Goal: Task Accomplishment & Management: Use online tool/utility

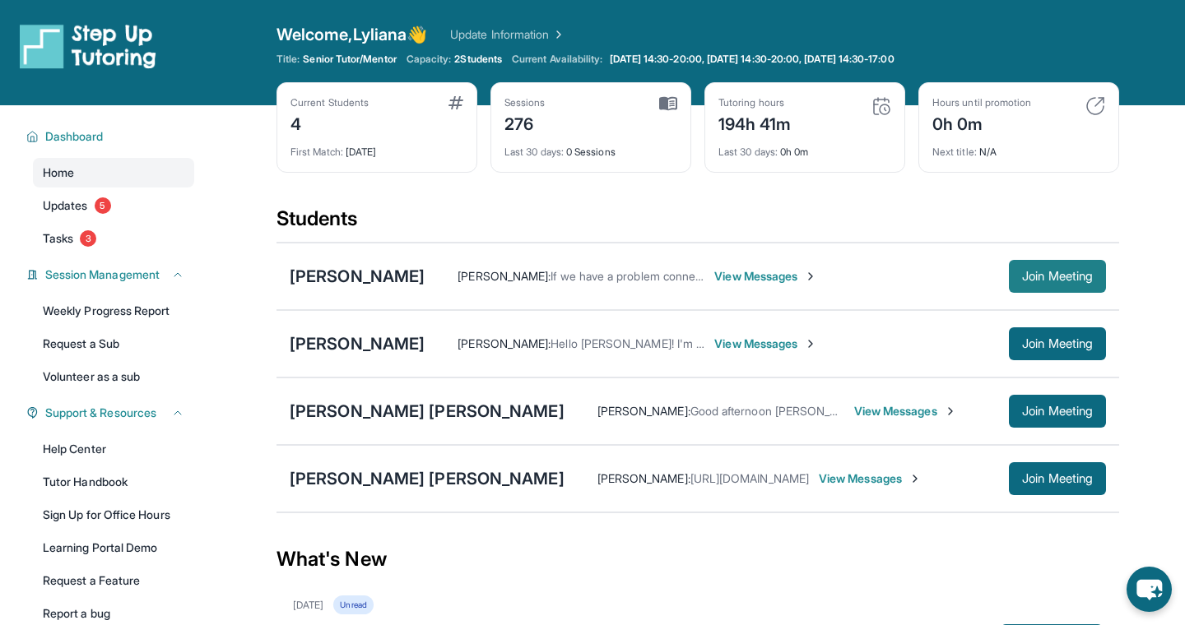
click at [1072, 276] on span "Join Meeting" at bounding box center [1057, 277] width 71 height 10
click at [354, 275] on div "[PERSON_NAME]" at bounding box center [357, 276] width 135 height 23
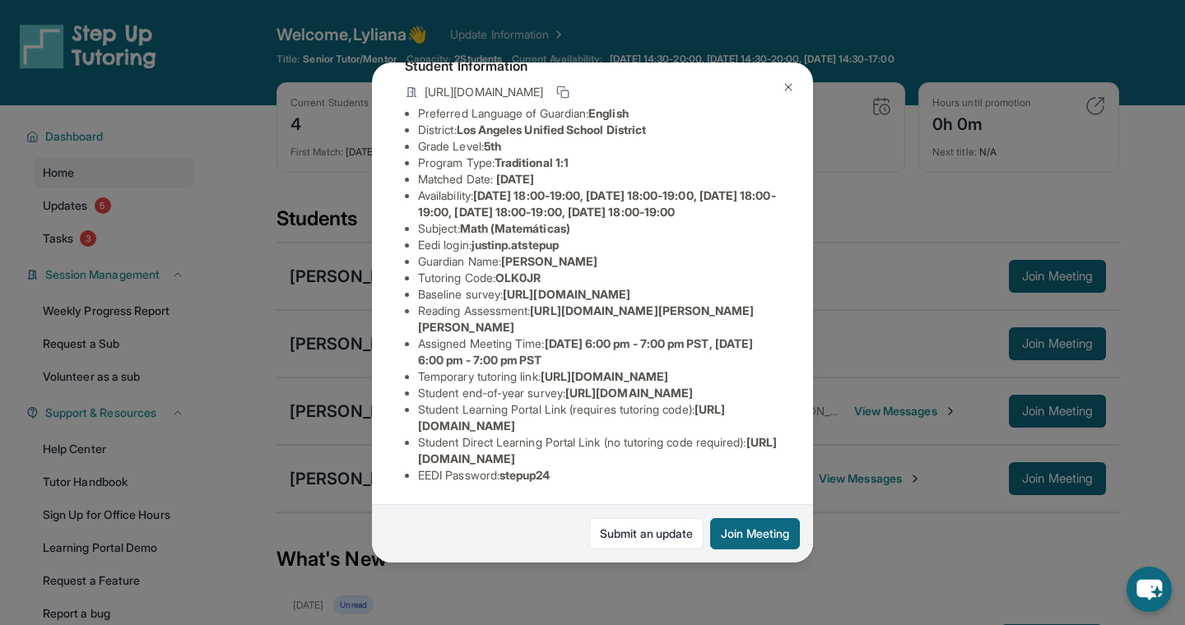
scroll to position [114, 591]
drag, startPoint x: 416, startPoint y: 321, endPoint x: 799, endPoint y: 351, distance: 383.9
click at [794, 351] on div "Justin Palacios Guardian: Liliana Hernandez Student Information https://student…" at bounding box center [592, 313] width 441 height 500
copy span "https://airtable.com/apprlfn8WjpjBUn2G/shrK0QR6AaNyG5psY?prefill_Type%20of%20Fo…"
click at [891, 542] on div "Justin Palacios Guardian: Liliana Hernandez Student Information https://student…" at bounding box center [592, 312] width 1185 height 625
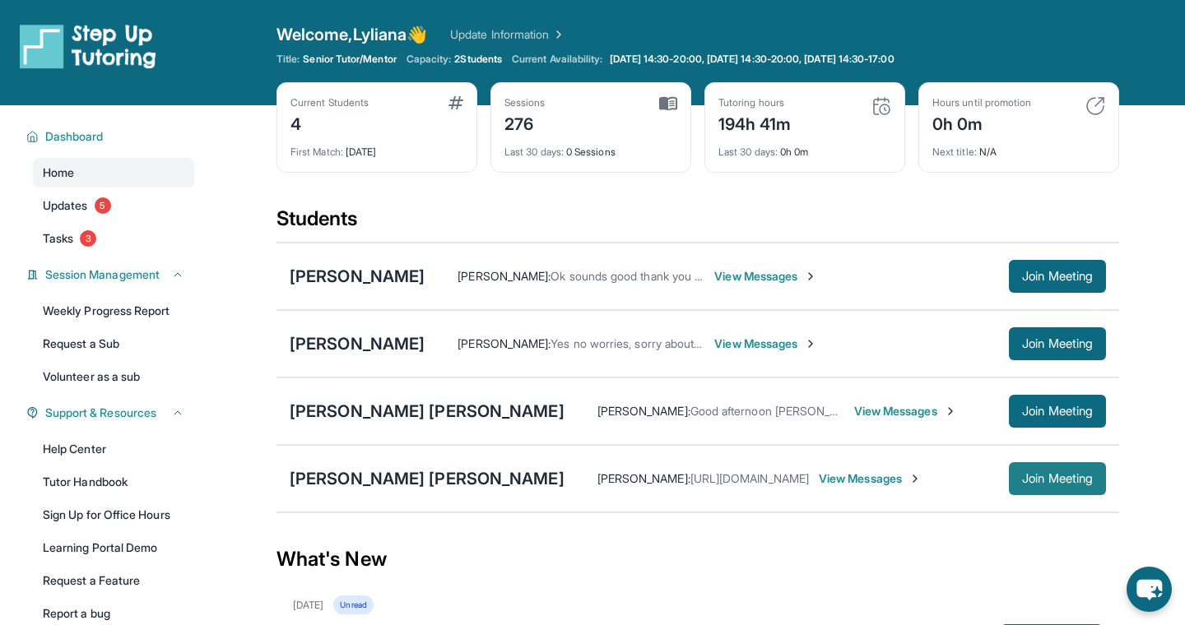
click at [1035, 474] on span "Join Meeting" at bounding box center [1057, 479] width 71 height 10
click at [317, 478] on div "[PERSON_NAME] [PERSON_NAME]" at bounding box center [427, 478] width 275 height 23
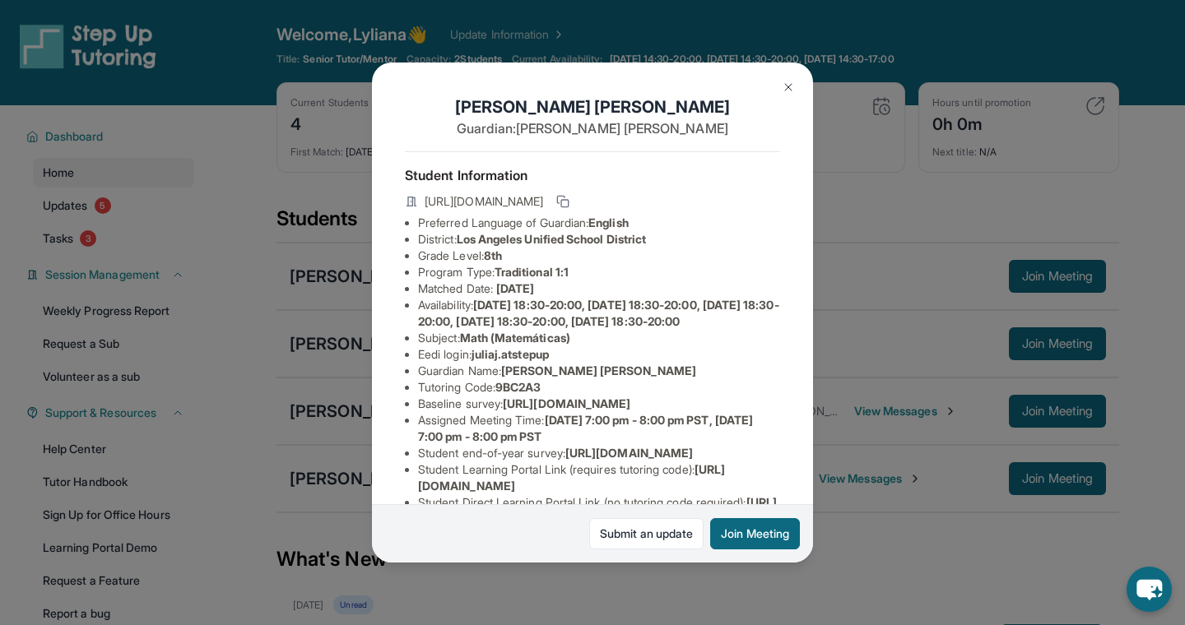
click at [874, 275] on div "[PERSON_NAME] [PERSON_NAME] Guardian: [PERSON_NAME] [PERSON_NAME] Student Infor…" at bounding box center [592, 312] width 1185 height 625
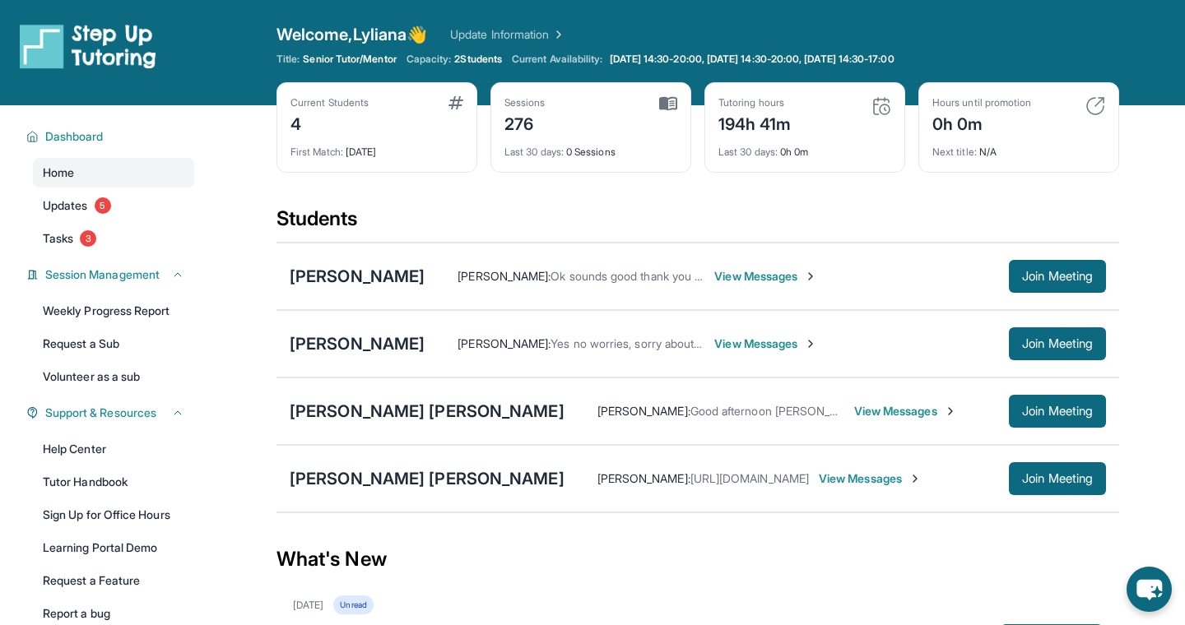
click at [691, 477] on span "https://student-portal.stepuptutoring.org/9BC2A3" at bounding box center [750, 479] width 119 height 14
click at [333, 474] on div "[PERSON_NAME] [PERSON_NAME]" at bounding box center [427, 478] width 275 height 23
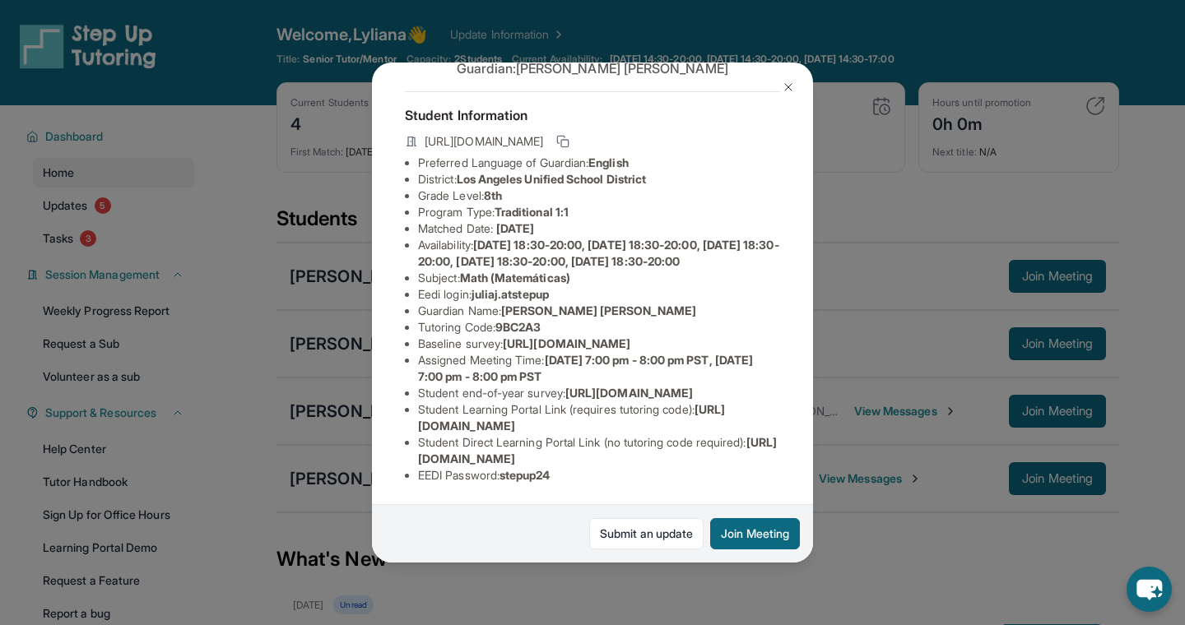
scroll to position [109, 586]
drag, startPoint x: 407, startPoint y: 325, endPoint x: 818, endPoint y: 367, distance: 412.8
click at [818, 367] on div "[PERSON_NAME] [PERSON_NAME] Guardian: [PERSON_NAME] [PERSON_NAME] Student Infor…" at bounding box center [592, 312] width 1185 height 625
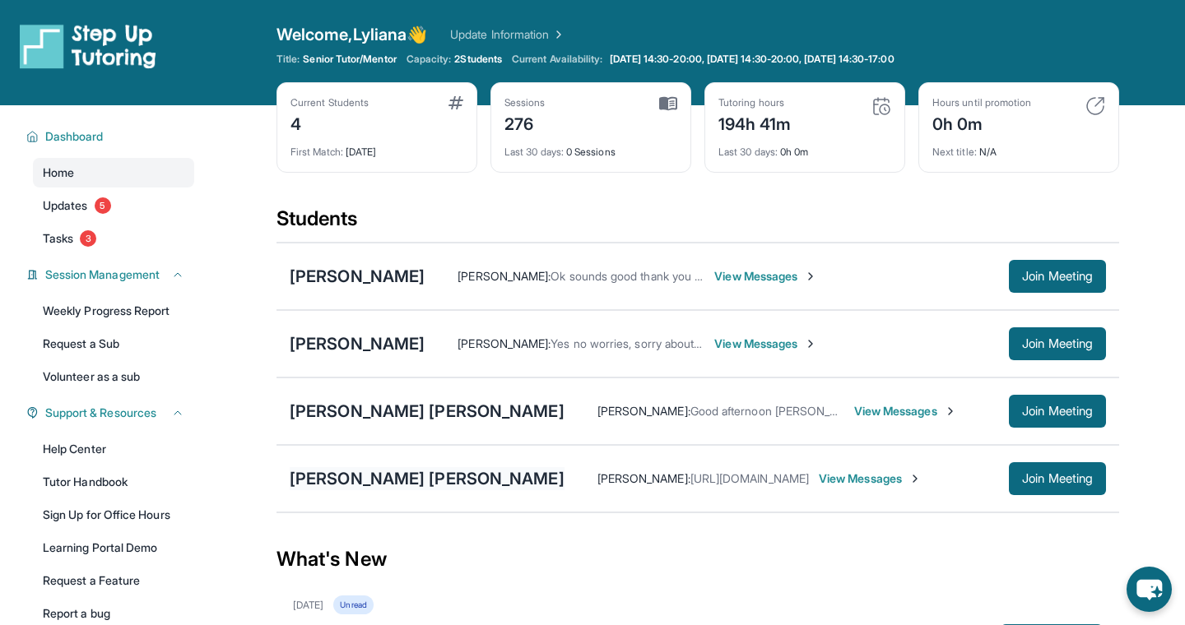
click at [341, 480] on div "[PERSON_NAME] [PERSON_NAME]" at bounding box center [427, 478] width 275 height 23
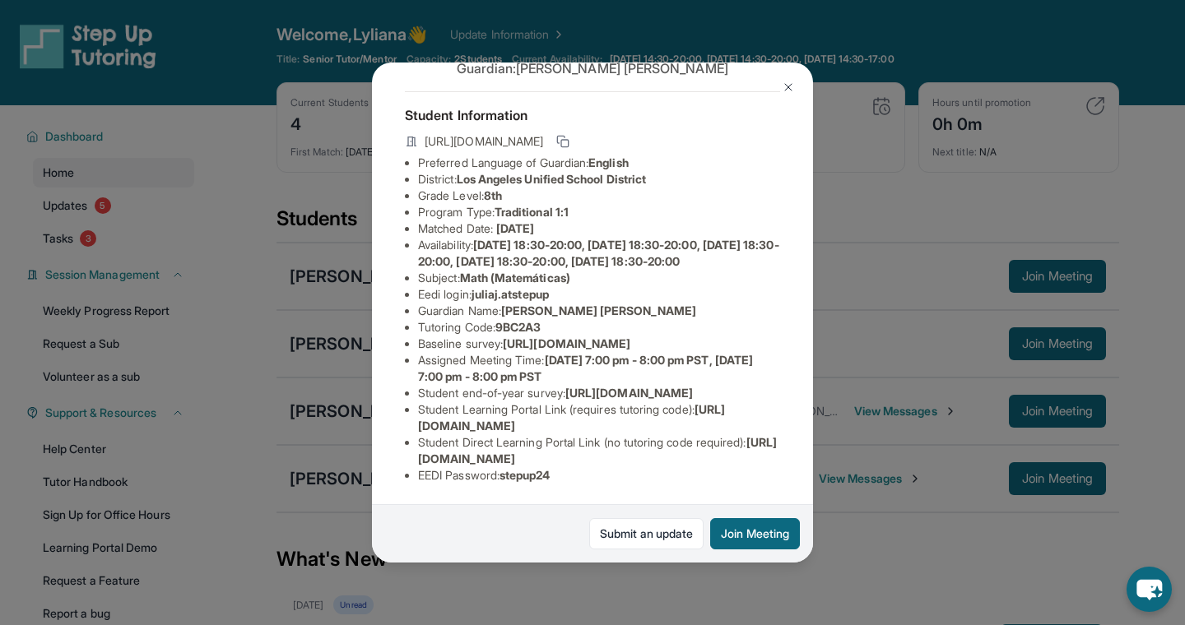
scroll to position [97, 0]
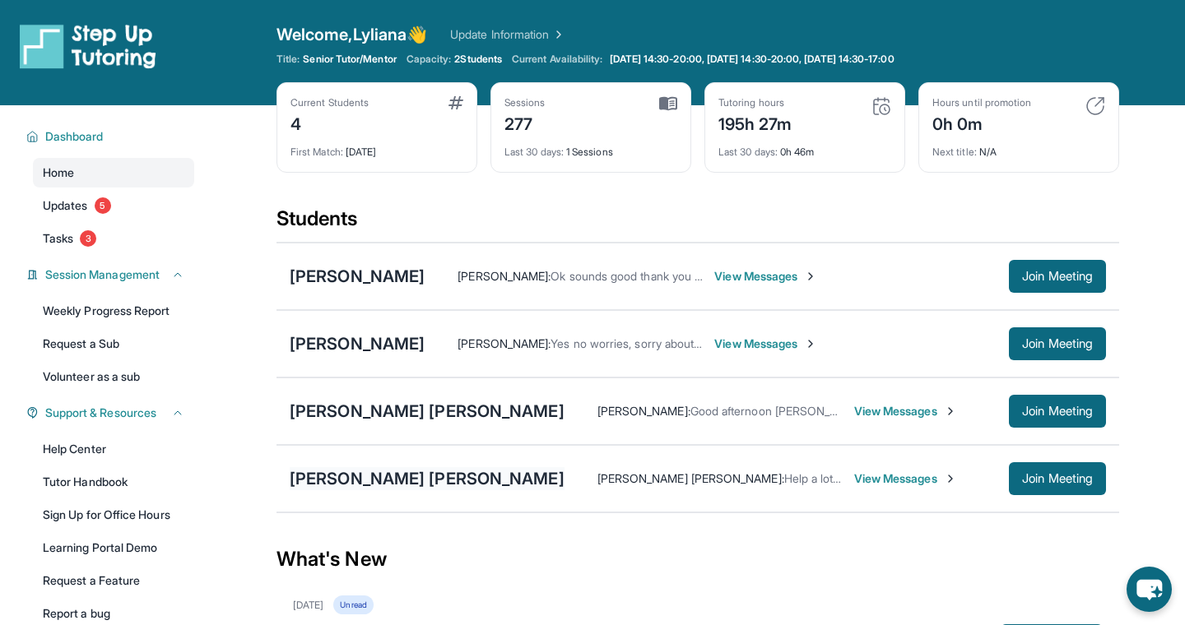
click at [351, 483] on div "[PERSON_NAME] [PERSON_NAME]" at bounding box center [427, 478] width 275 height 23
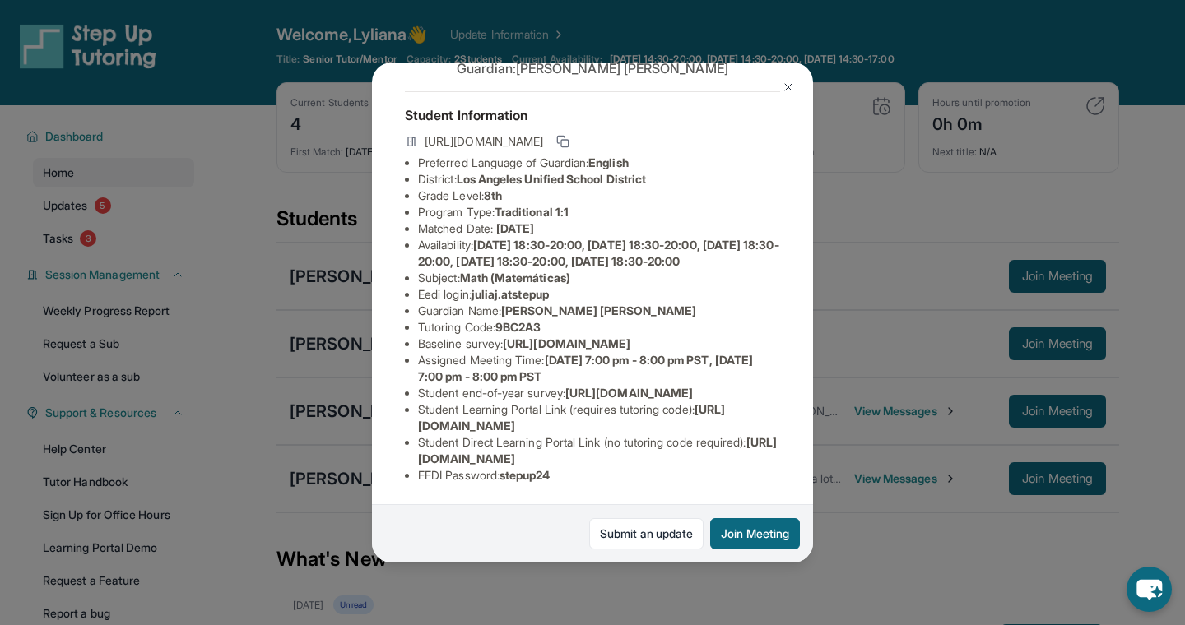
scroll to position [77, 586]
drag, startPoint x: 418, startPoint y: 356, endPoint x: 727, endPoint y: 395, distance: 311.2
click at [727, 395] on div "[PERSON_NAME] [PERSON_NAME] Guardian: [PERSON_NAME] [PERSON_NAME] Student Infor…" at bounding box center [592, 313] width 441 height 500
copy span "[URL][DOMAIN_NAME]"
click at [794, 83] on img at bounding box center [788, 87] width 13 height 13
